Goal: Task Accomplishment & Management: Manage account settings

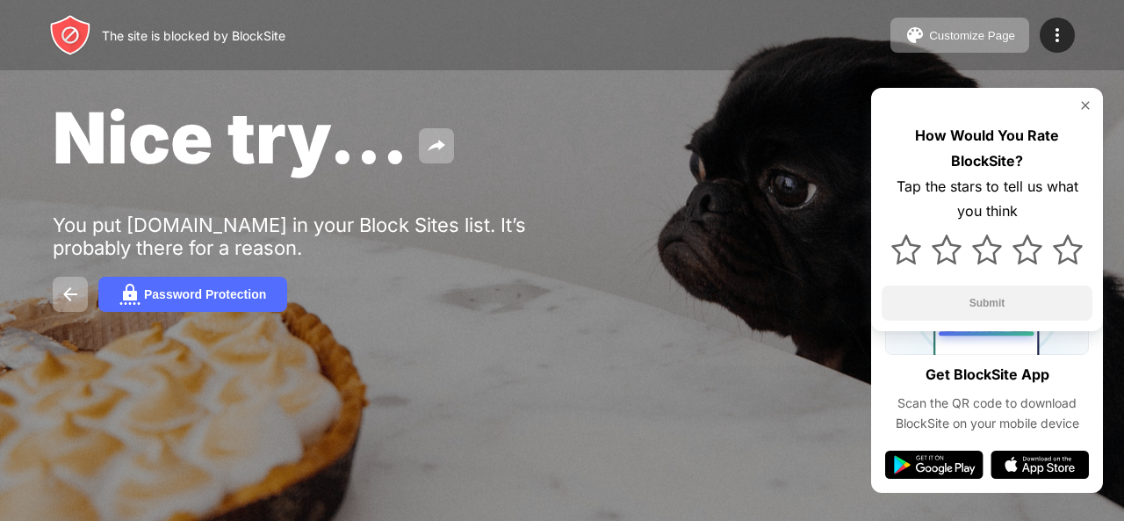
click at [1088, 103] on img at bounding box center [1086, 105] width 14 height 14
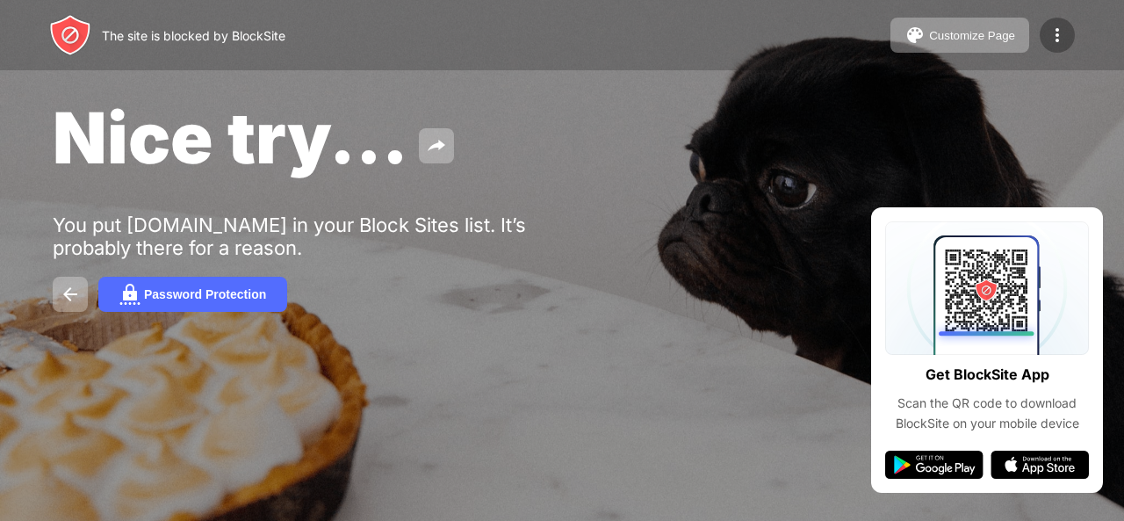
click at [1051, 46] on div at bounding box center [1057, 35] width 35 height 35
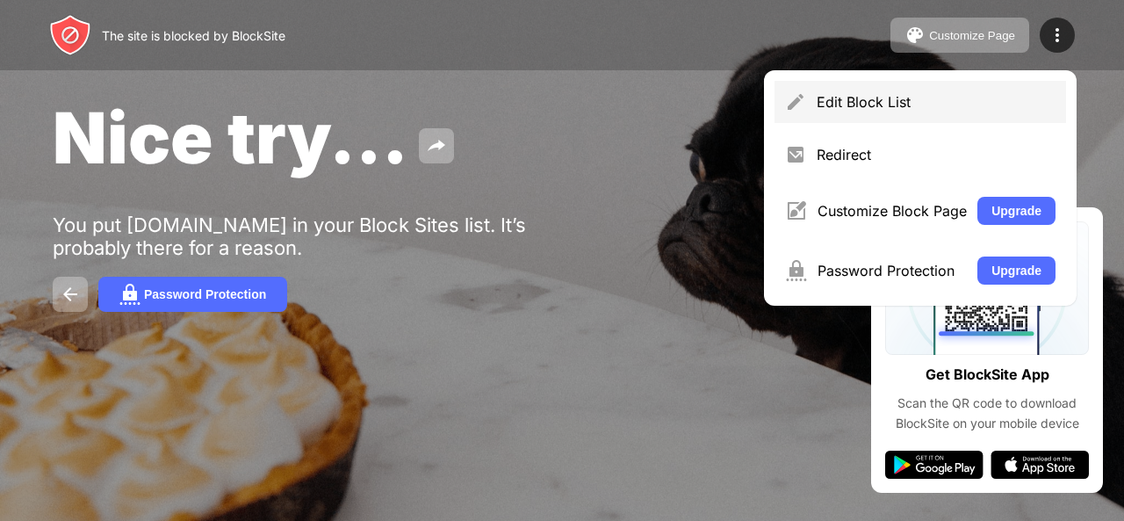
click at [965, 105] on div "Edit Block List" at bounding box center [936, 102] width 239 height 18
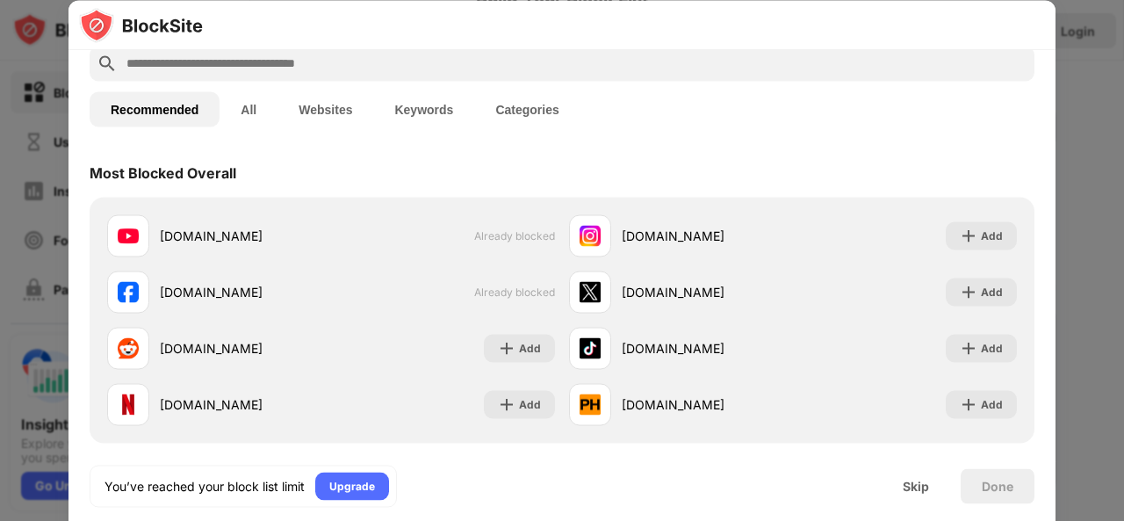
scroll to position [176, 0]
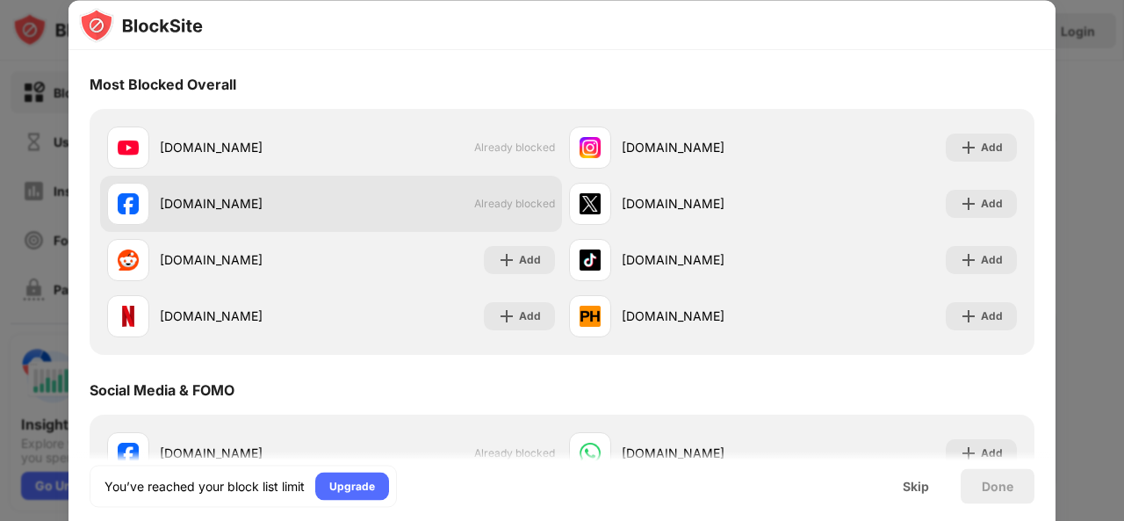
click at [506, 205] on span "Already blocked" at bounding box center [514, 204] width 81 height 13
click at [510, 205] on span "Already blocked" at bounding box center [514, 204] width 81 height 13
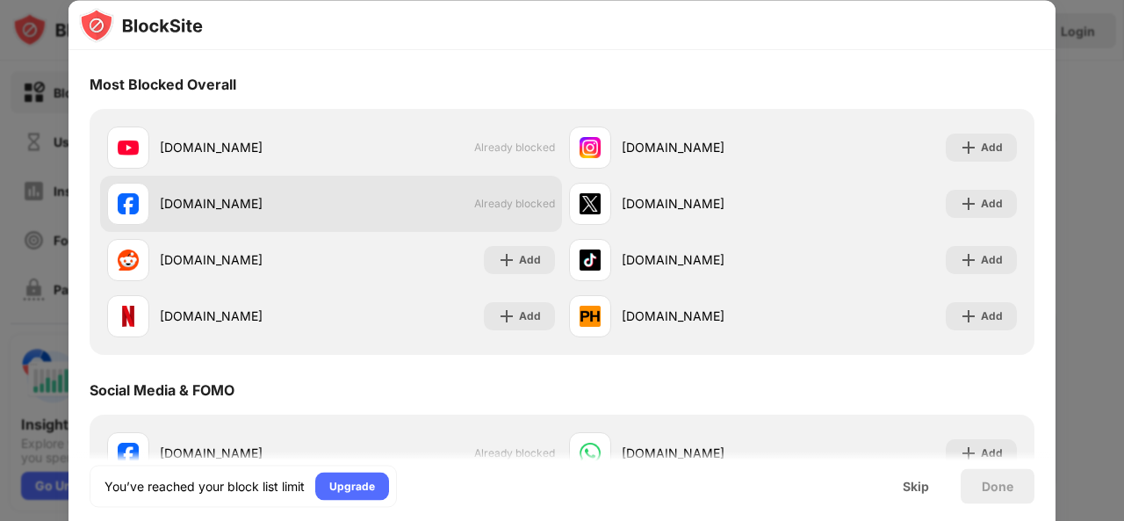
click at [125, 212] on img at bounding box center [128, 203] width 21 height 21
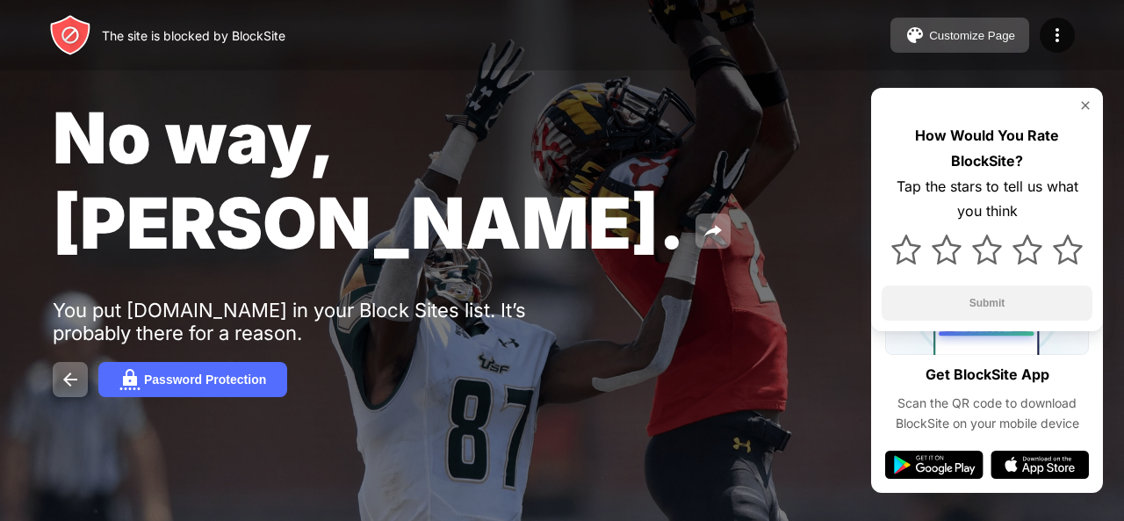
click at [956, 25] on button "Customize Page" at bounding box center [960, 35] width 139 height 35
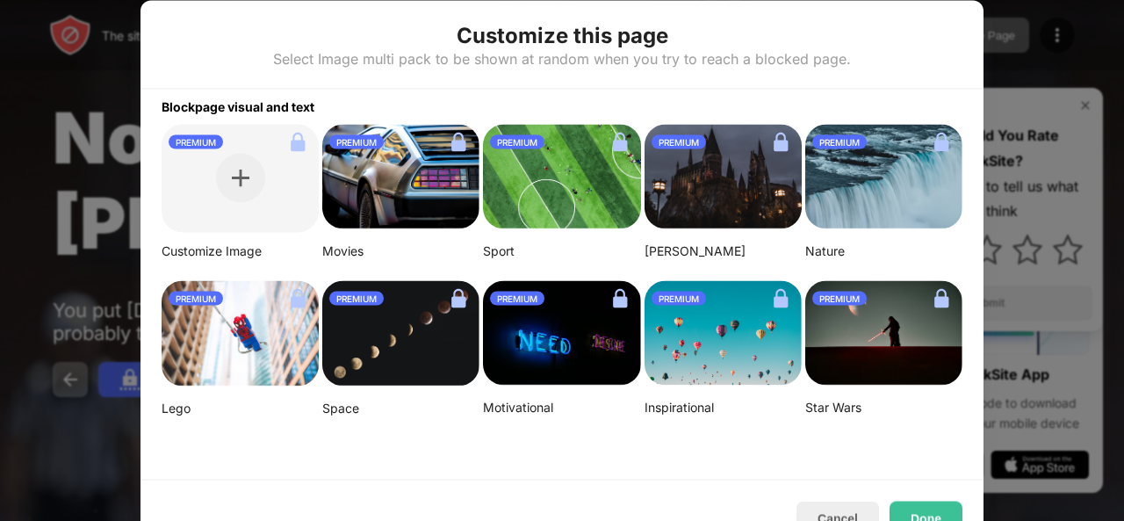
click at [838, 166] on img at bounding box center [884, 176] width 157 height 105
click at [1004, 87] on div at bounding box center [562, 260] width 1124 height 521
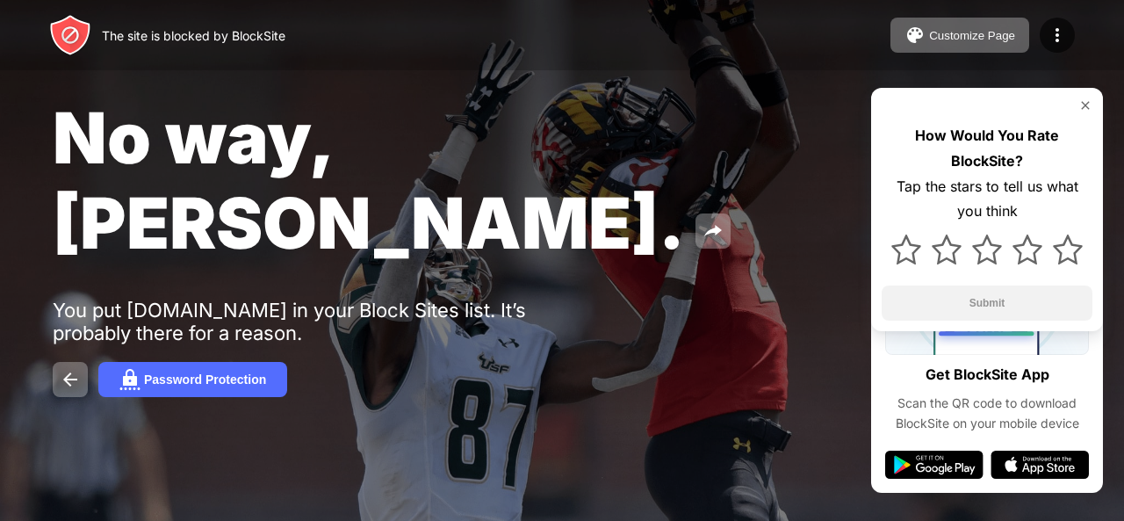
click at [67, 305] on div at bounding box center [261, 400] width 416 height 200
click at [70, 369] on img at bounding box center [70, 379] width 21 height 21
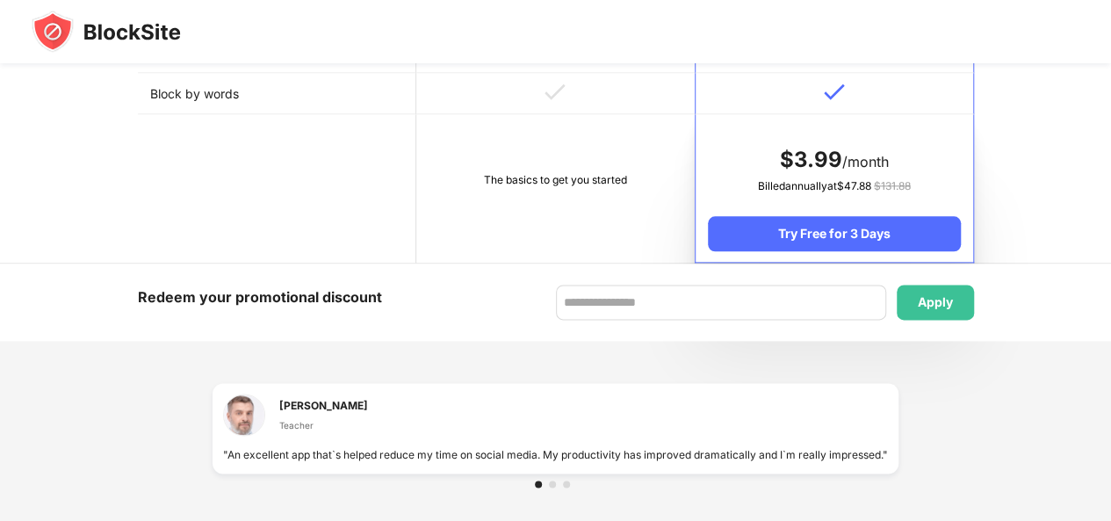
scroll to position [703, 0]
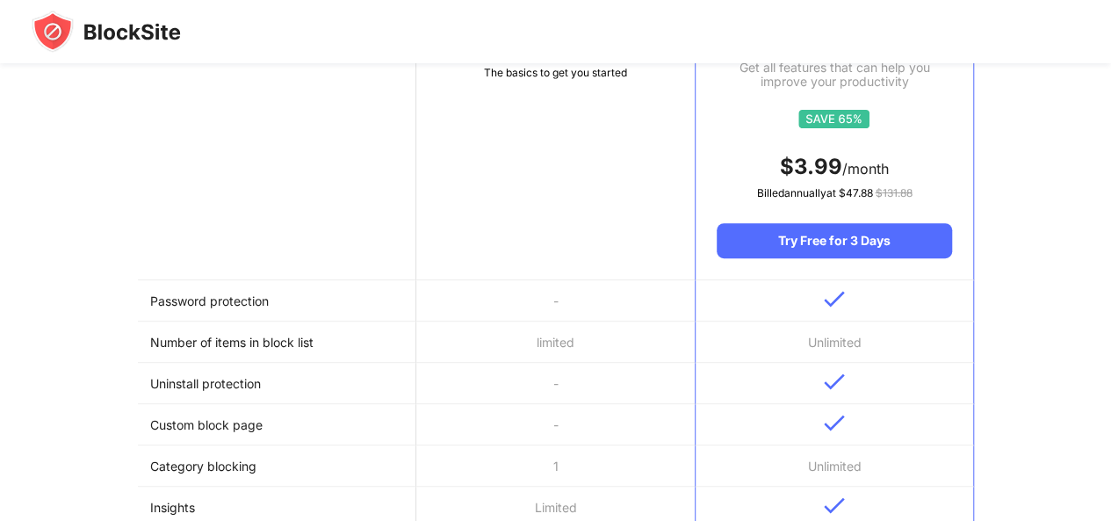
scroll to position [527, 0]
